Goal: Task Accomplishment & Management: Use online tool/utility

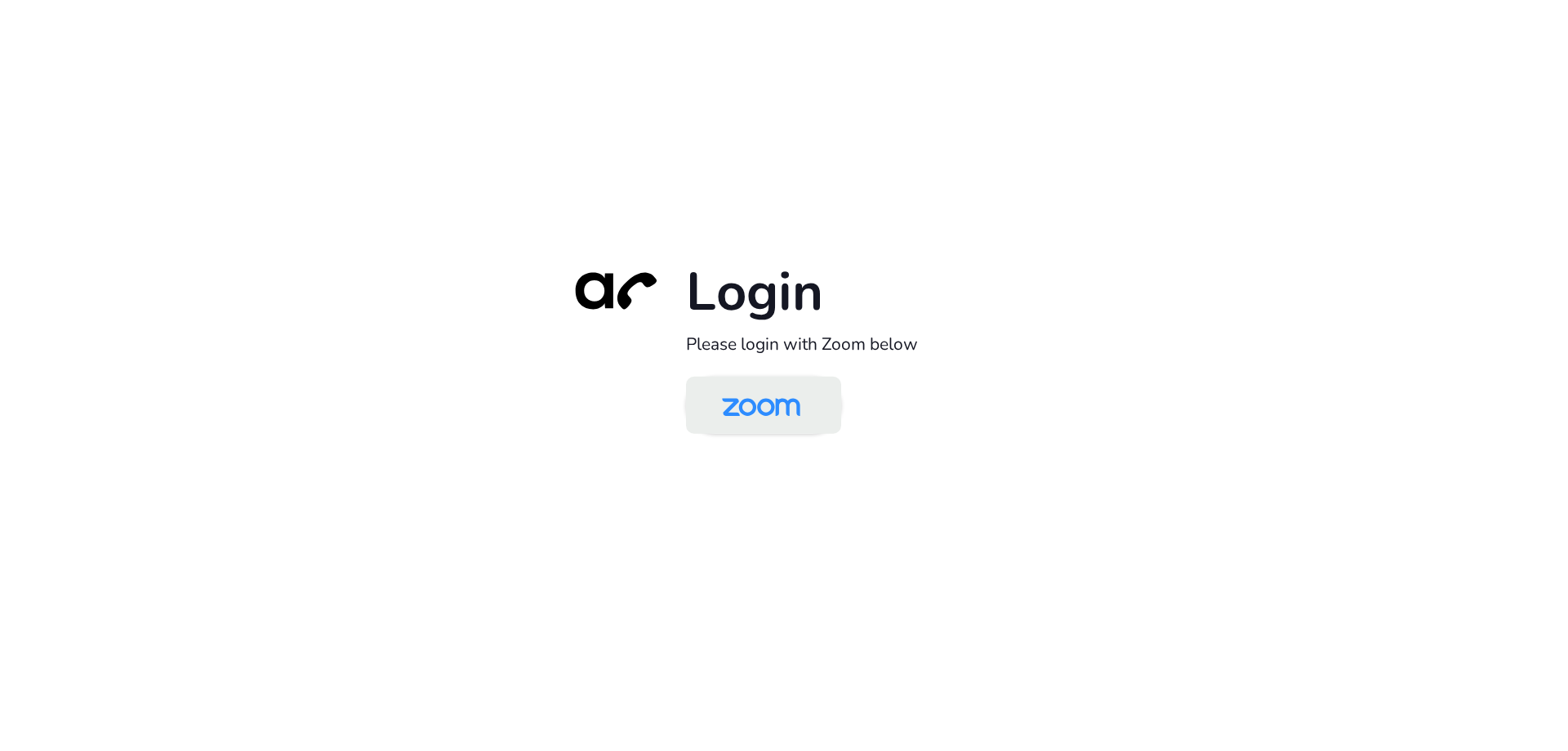
click at [758, 408] on img at bounding box center [761, 406] width 112 height 53
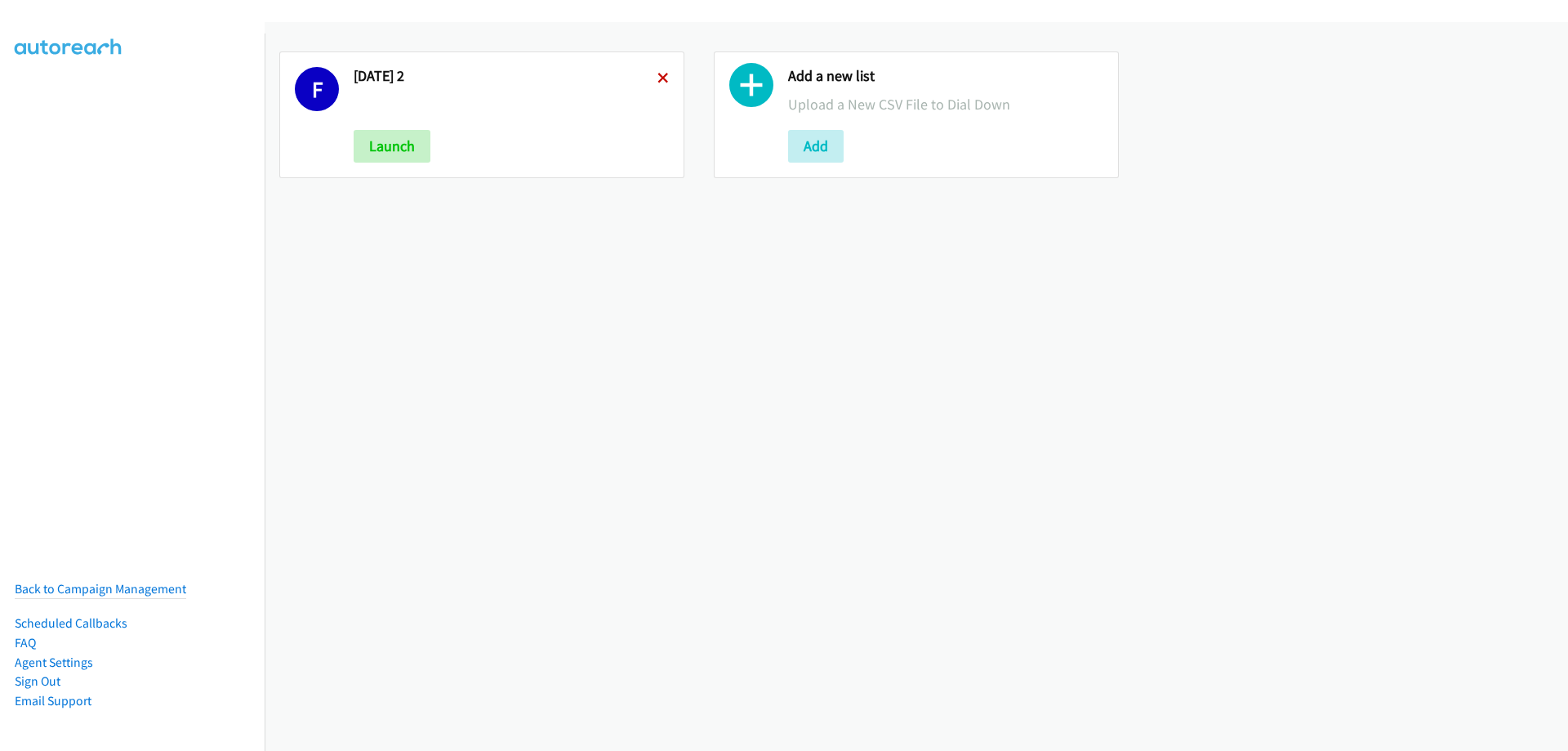
click at [664, 77] on icon at bounding box center [664, 79] width 12 height 12
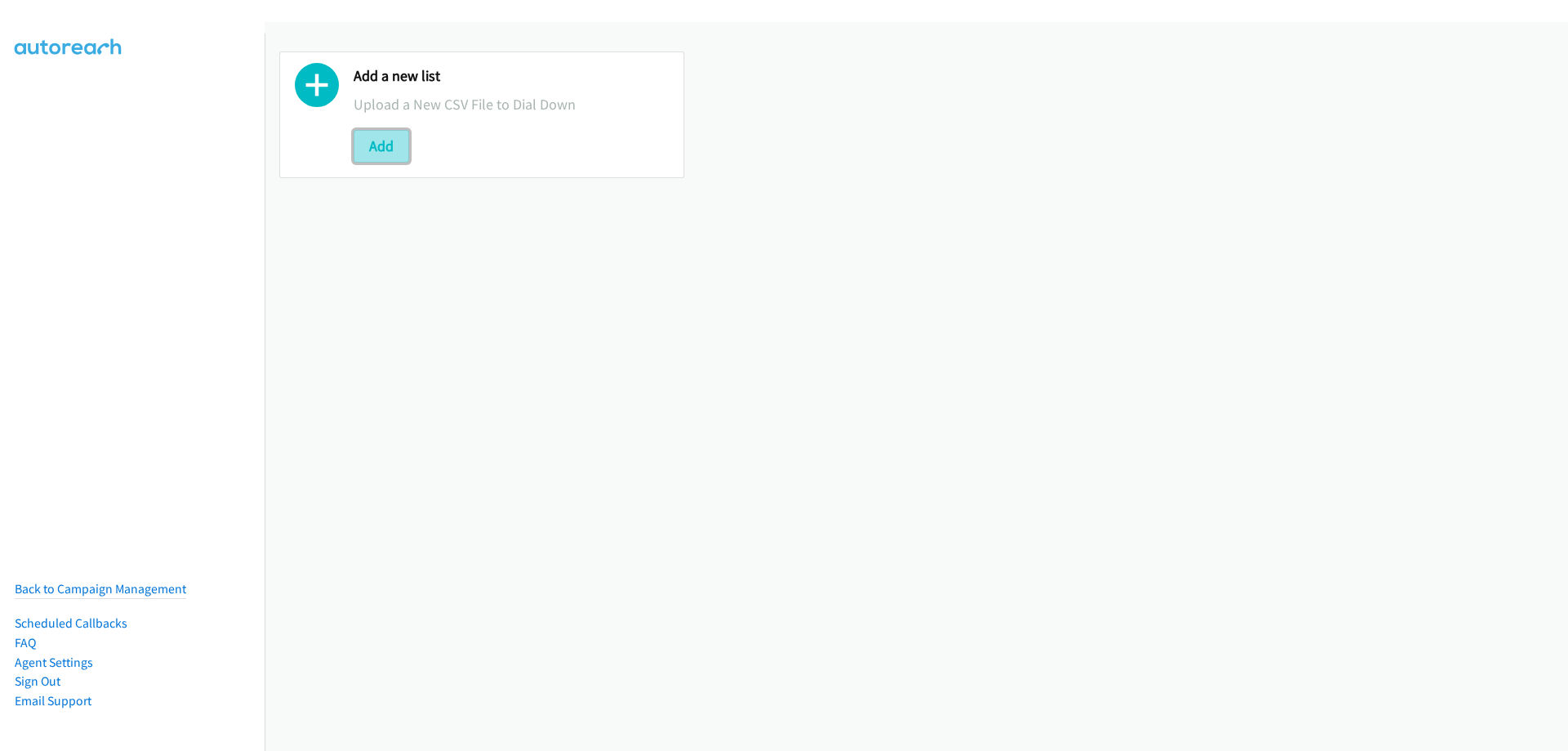
click at [374, 144] on button "Add" at bounding box center [381, 146] width 56 height 33
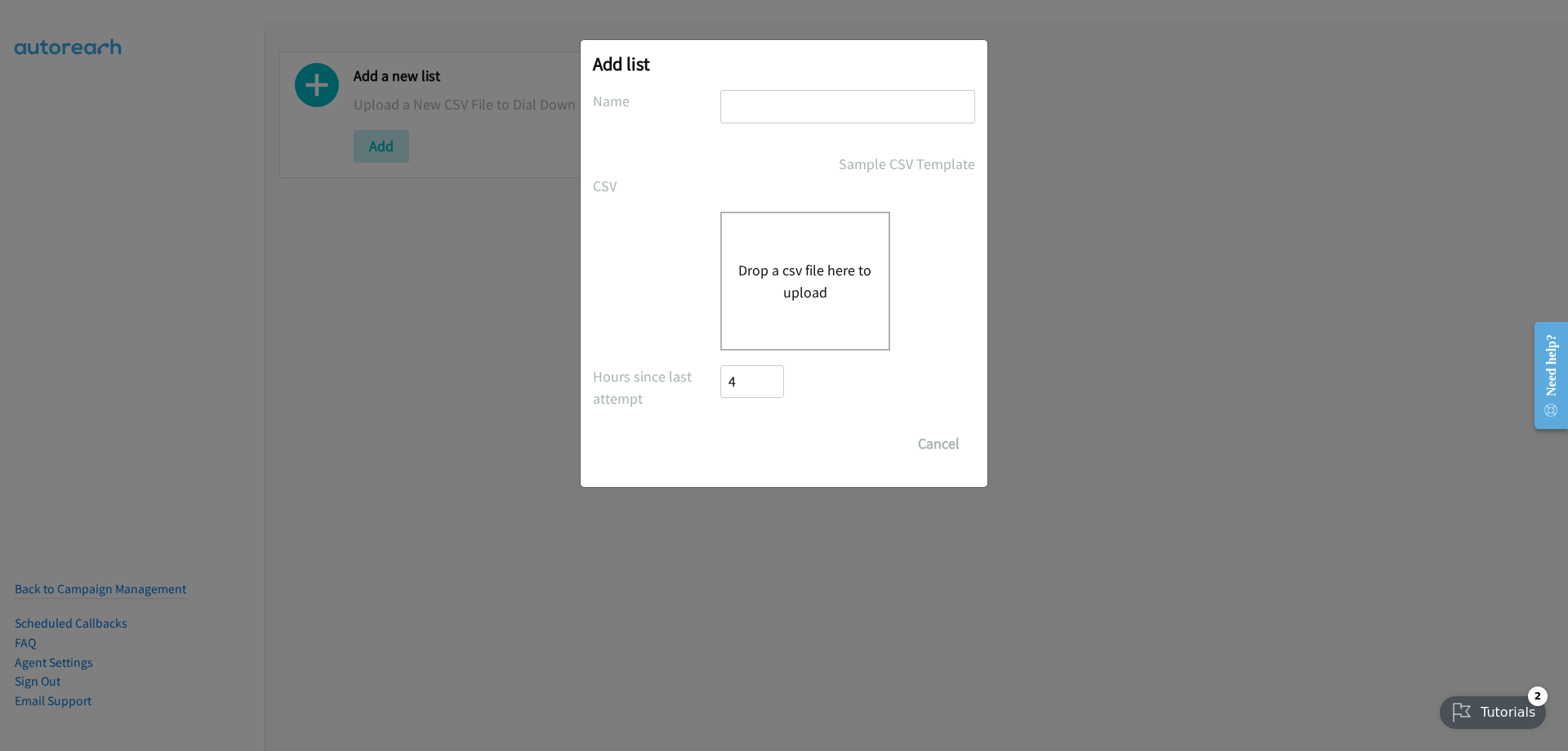
click at [804, 119] on input "text" at bounding box center [847, 107] width 254 height 34
type input "Tuesday 1"
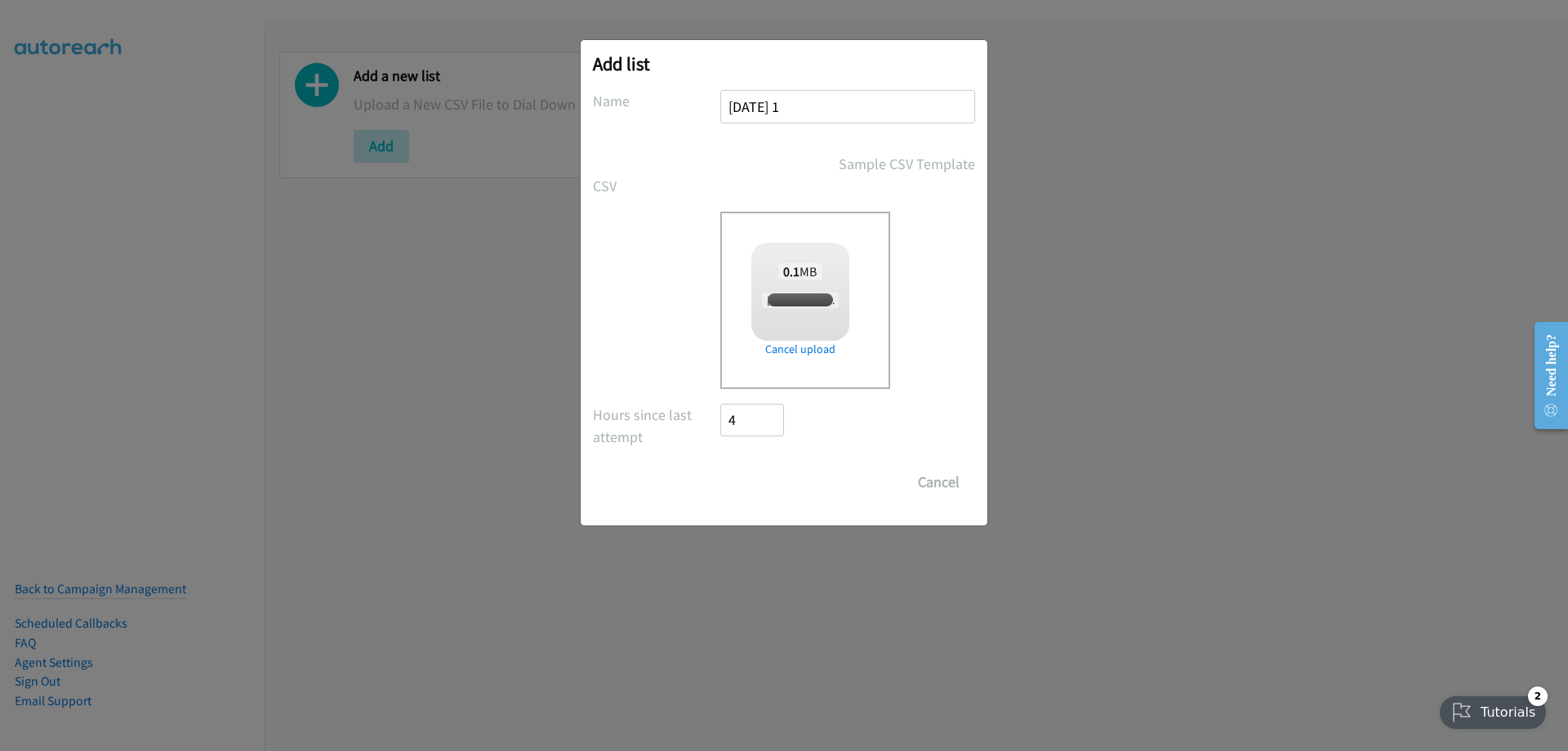
checkbox input "true"
click at [749, 478] on input "Save List" at bounding box center [762, 482] width 85 height 33
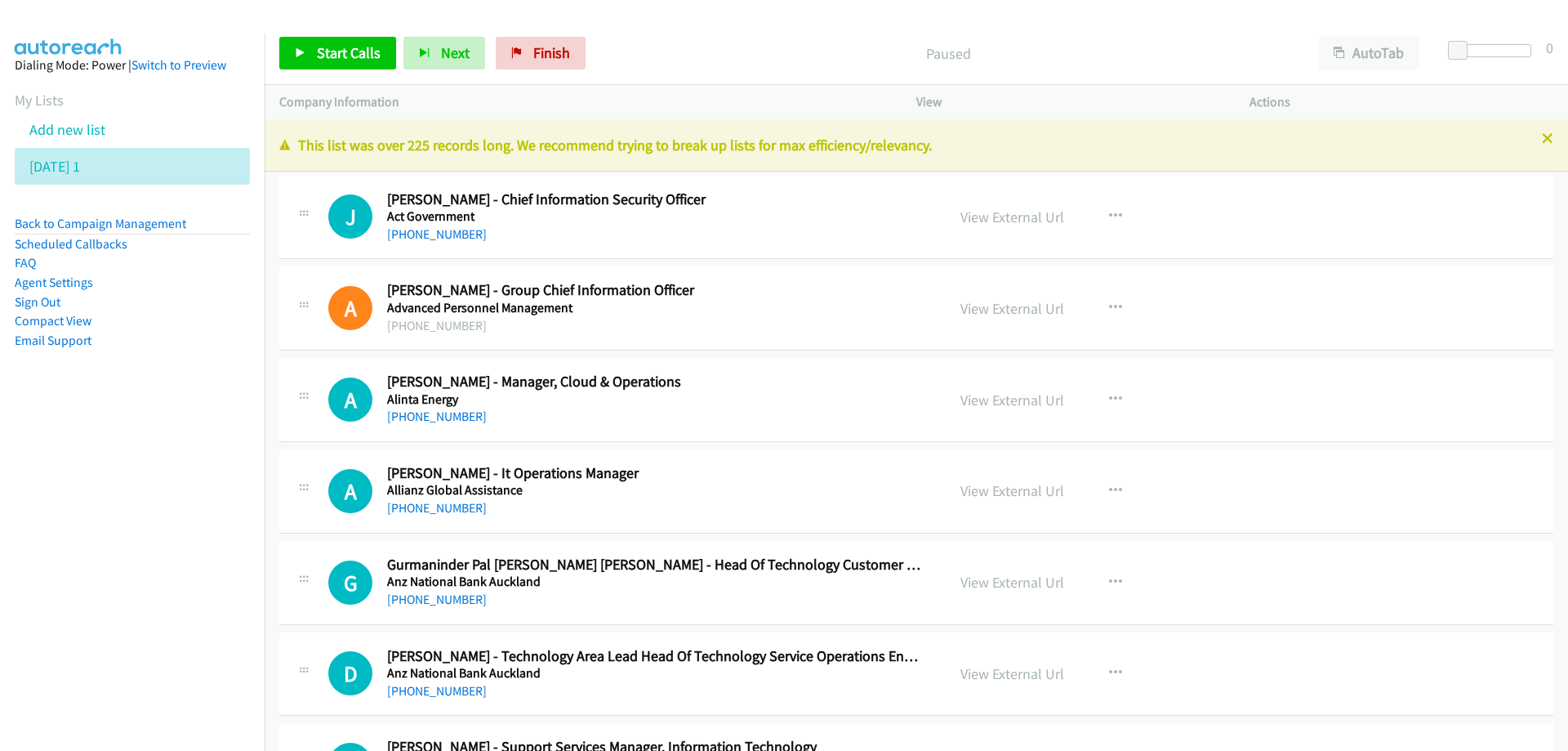
click at [96, 541] on nav "Dialing Mode: Power | Switch to Preview My Lists Add new list [DATE] 1 Back to …" at bounding box center [133, 409] width 265 height 751
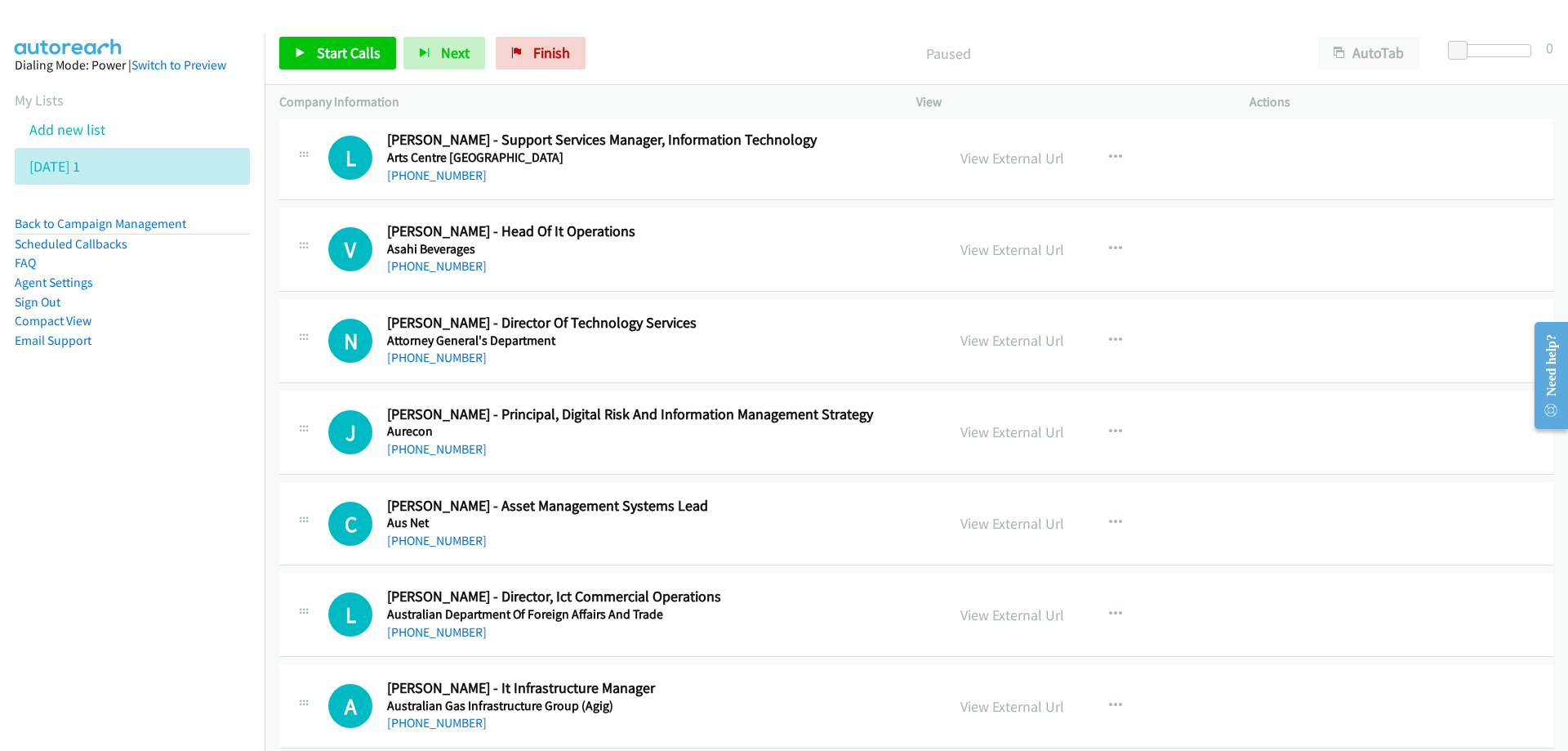
scroll to position [817, 0]
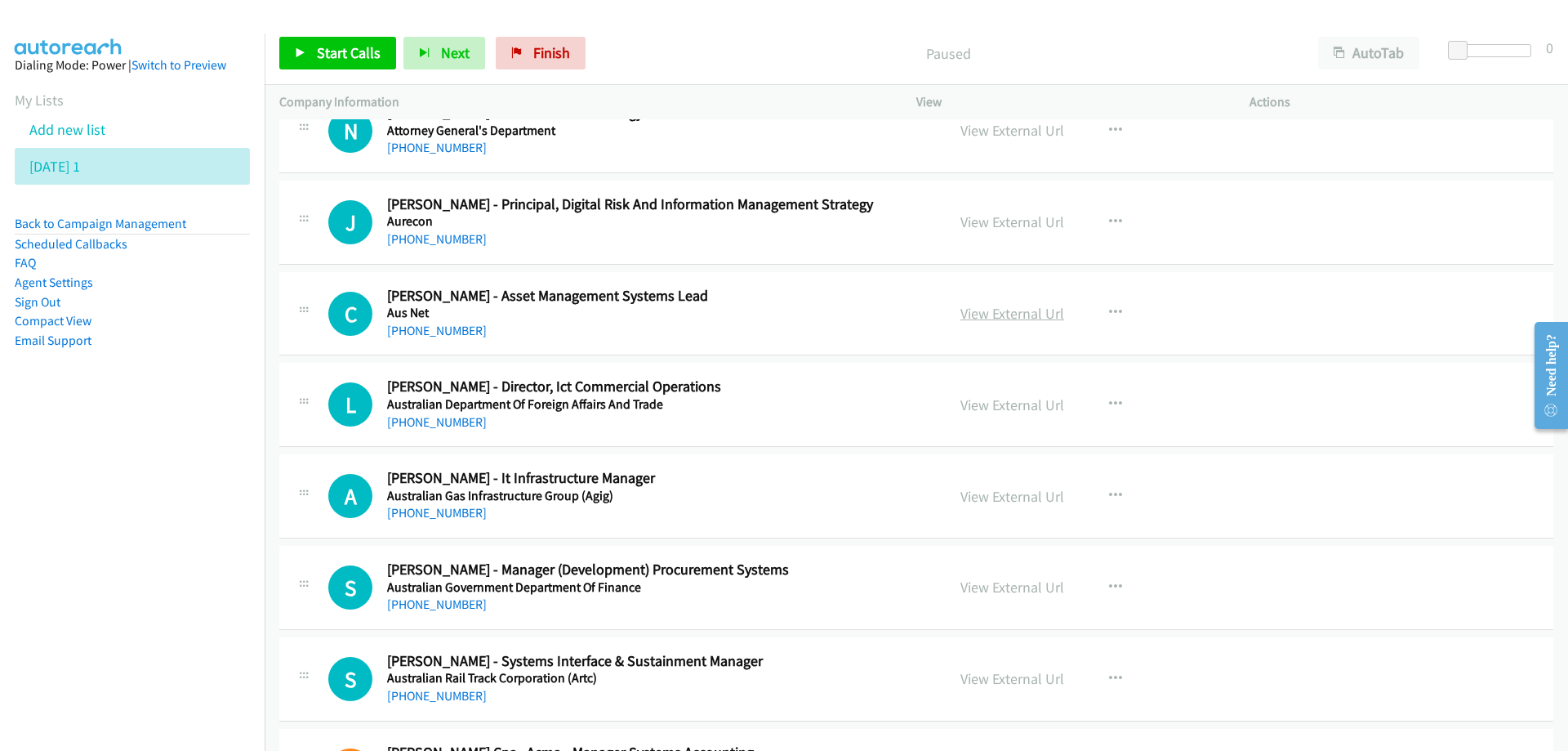
click at [1019, 310] on link "View External Url" at bounding box center [1012, 313] width 104 height 19
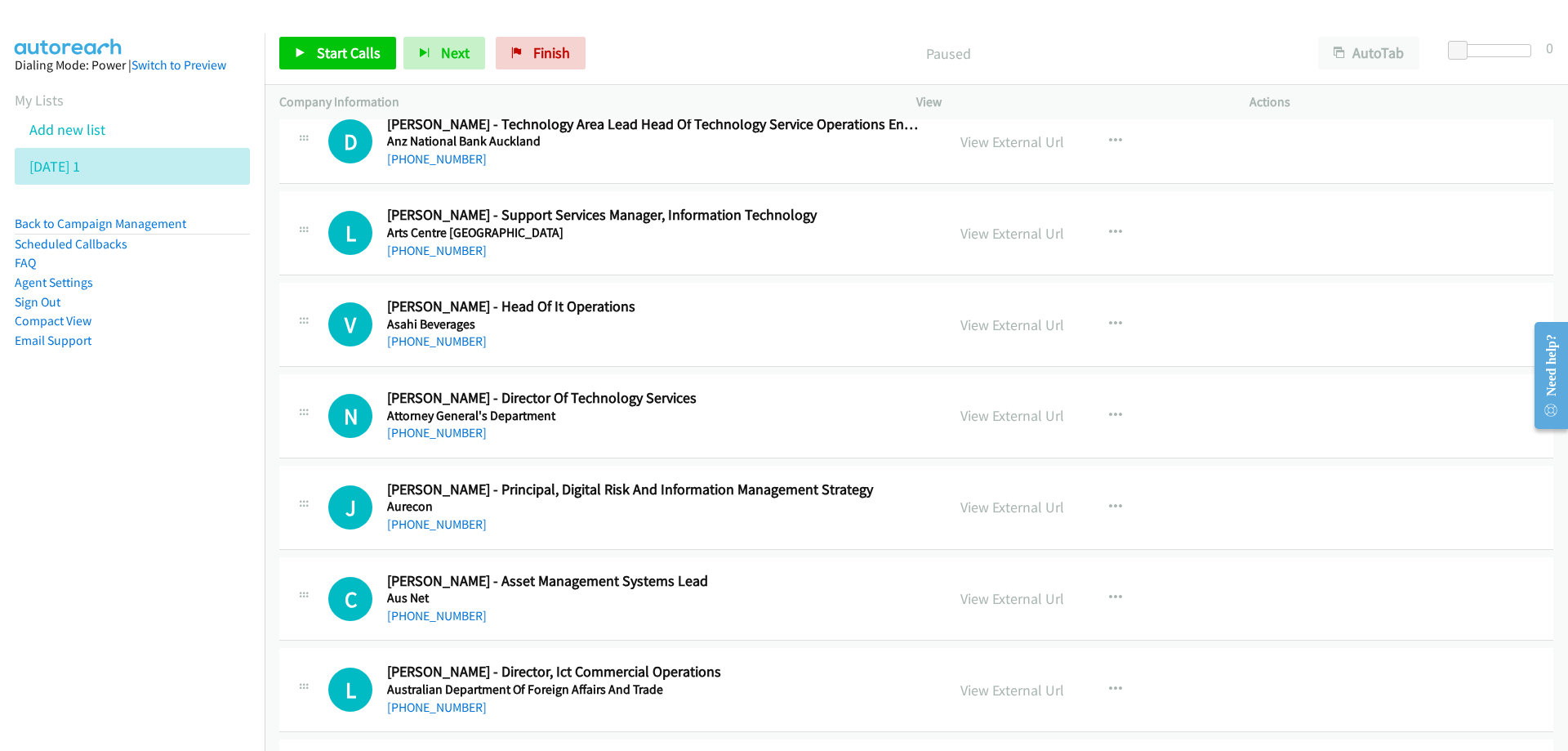
scroll to position [82, 0]
